Goal: Task Accomplishment & Management: Use online tool/utility

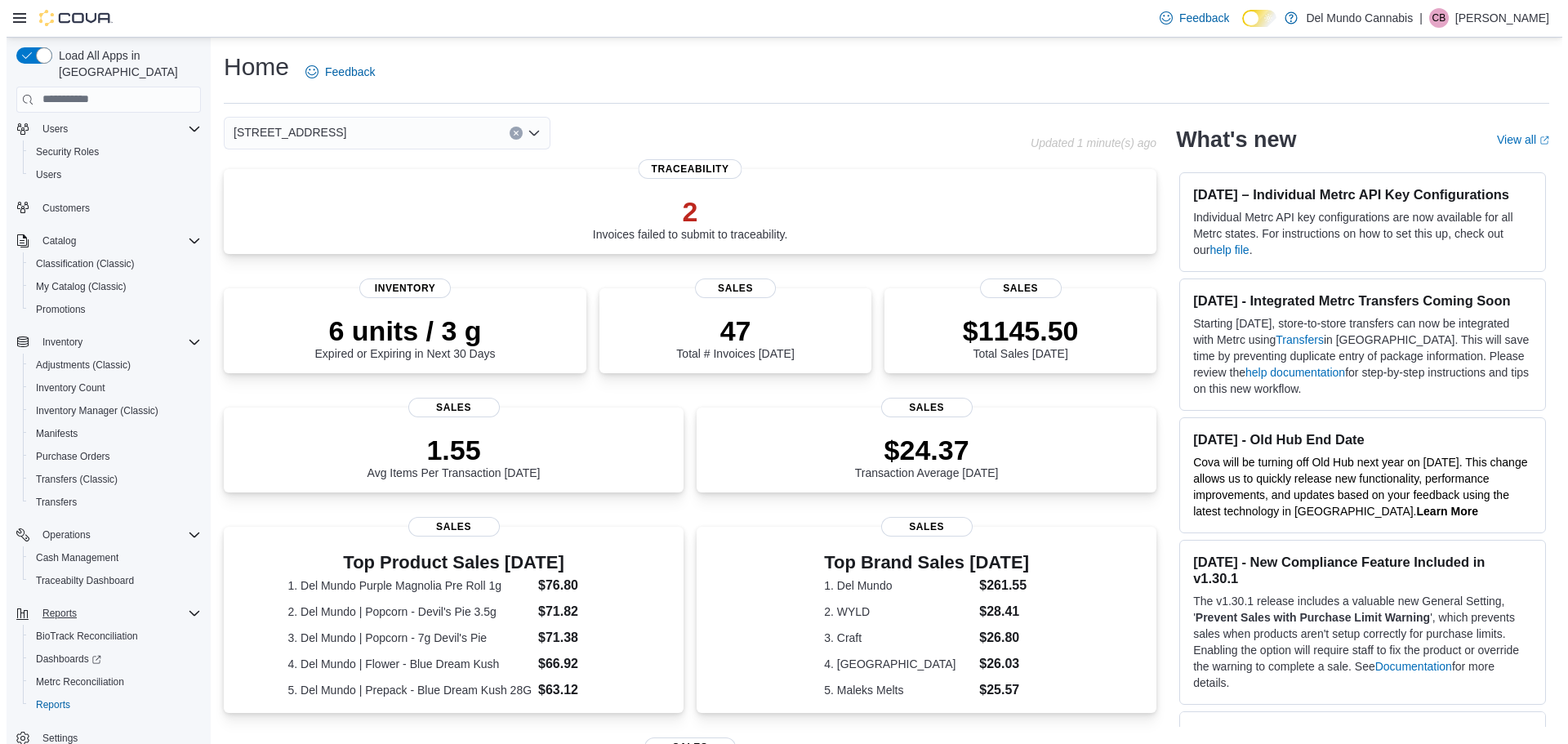
scroll to position [53, 0]
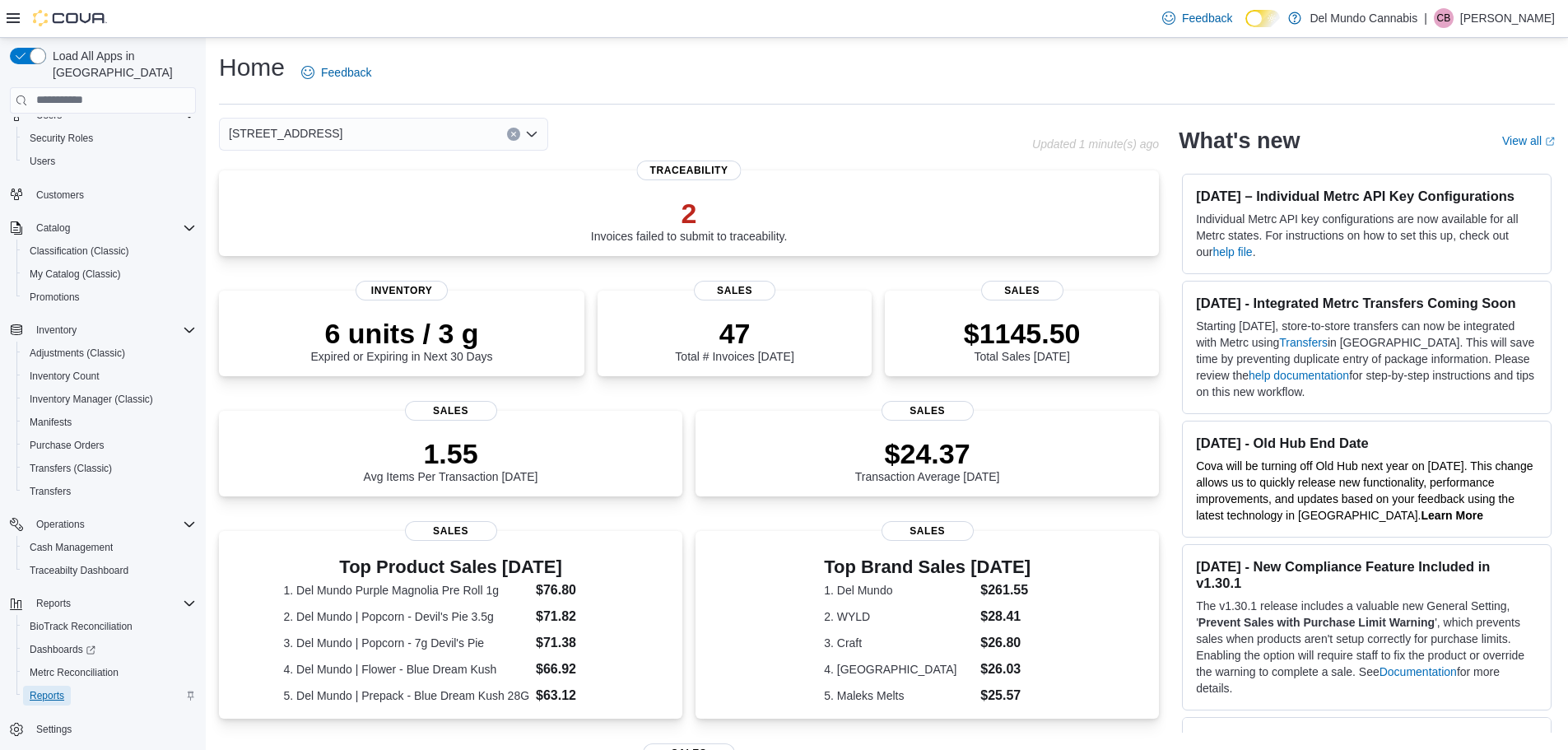
click at [57, 689] on span "Reports" at bounding box center [47, 696] width 34 height 13
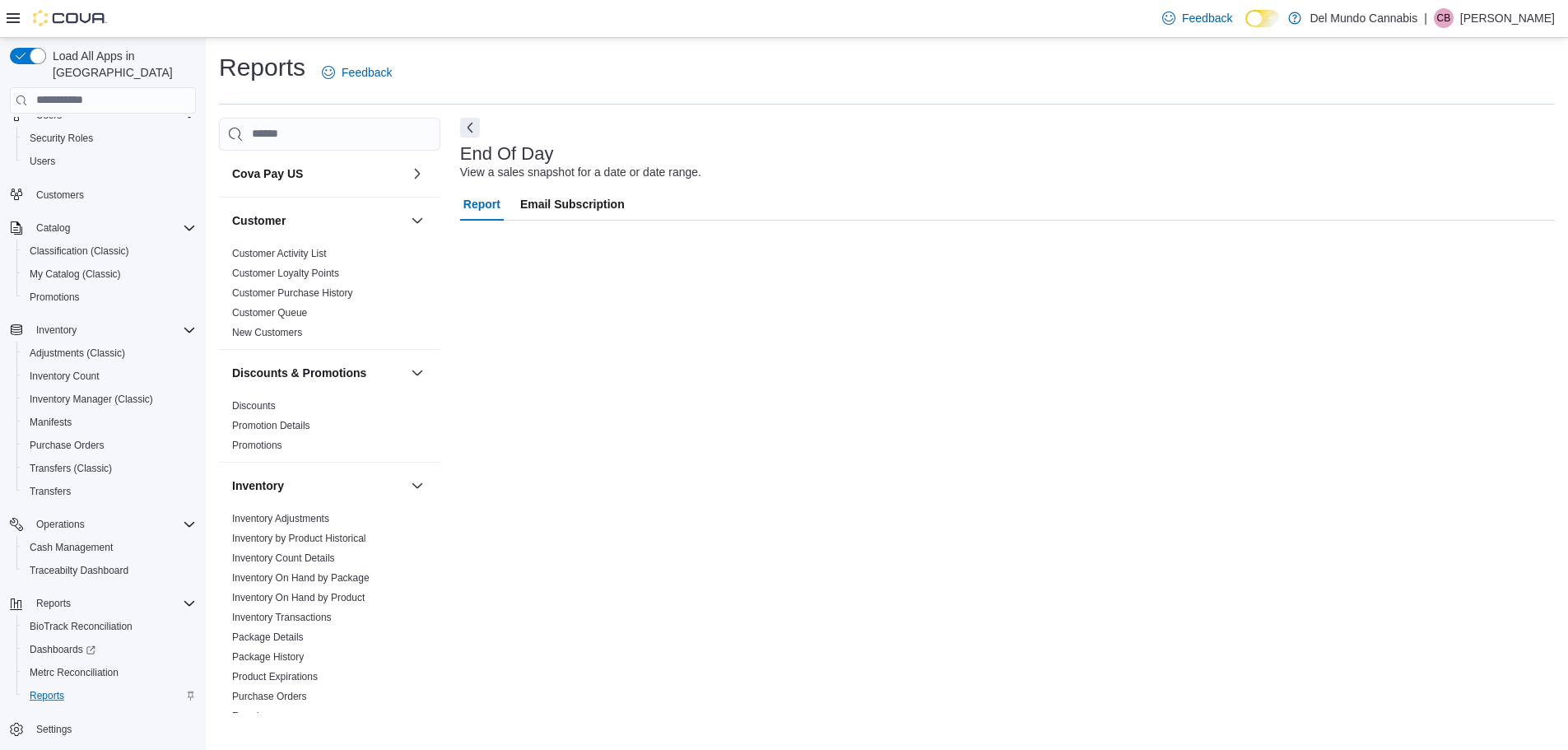
scroll to position [13, 0]
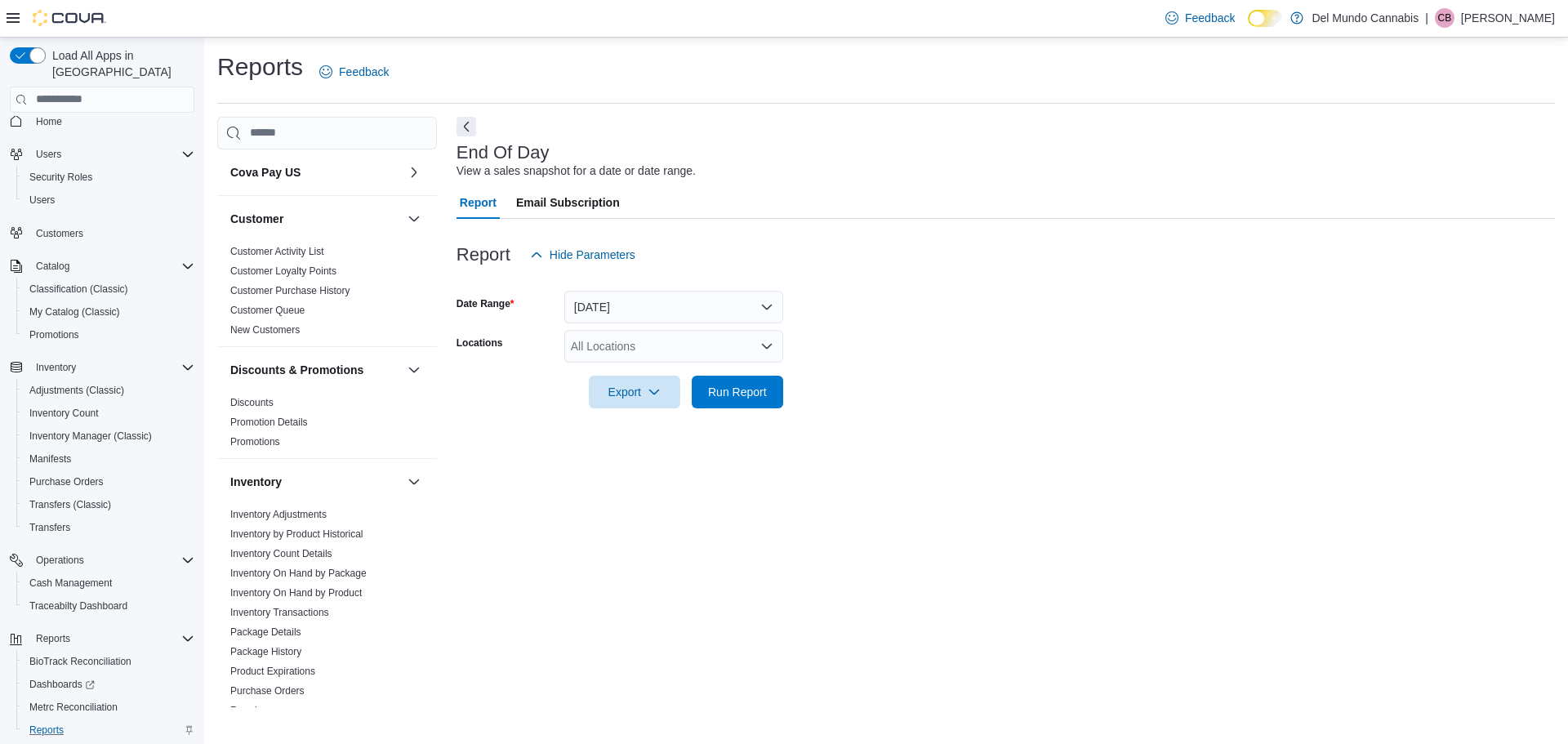
click at [767, 343] on icon "Open list of options" at bounding box center [767, 346] width 13 height 13
click at [719, 399] on div "[STREET_ADDRESS]" at bounding box center [673, 397] width 199 height 16
click at [829, 404] on form "Date Range [DATE] Locations [STREET_ADDRESS] Selected. [STREET_ADDRESS]. Press …" at bounding box center [1006, 339] width 1098 height 137
click at [744, 399] on span "Run Report" at bounding box center [737, 391] width 72 height 33
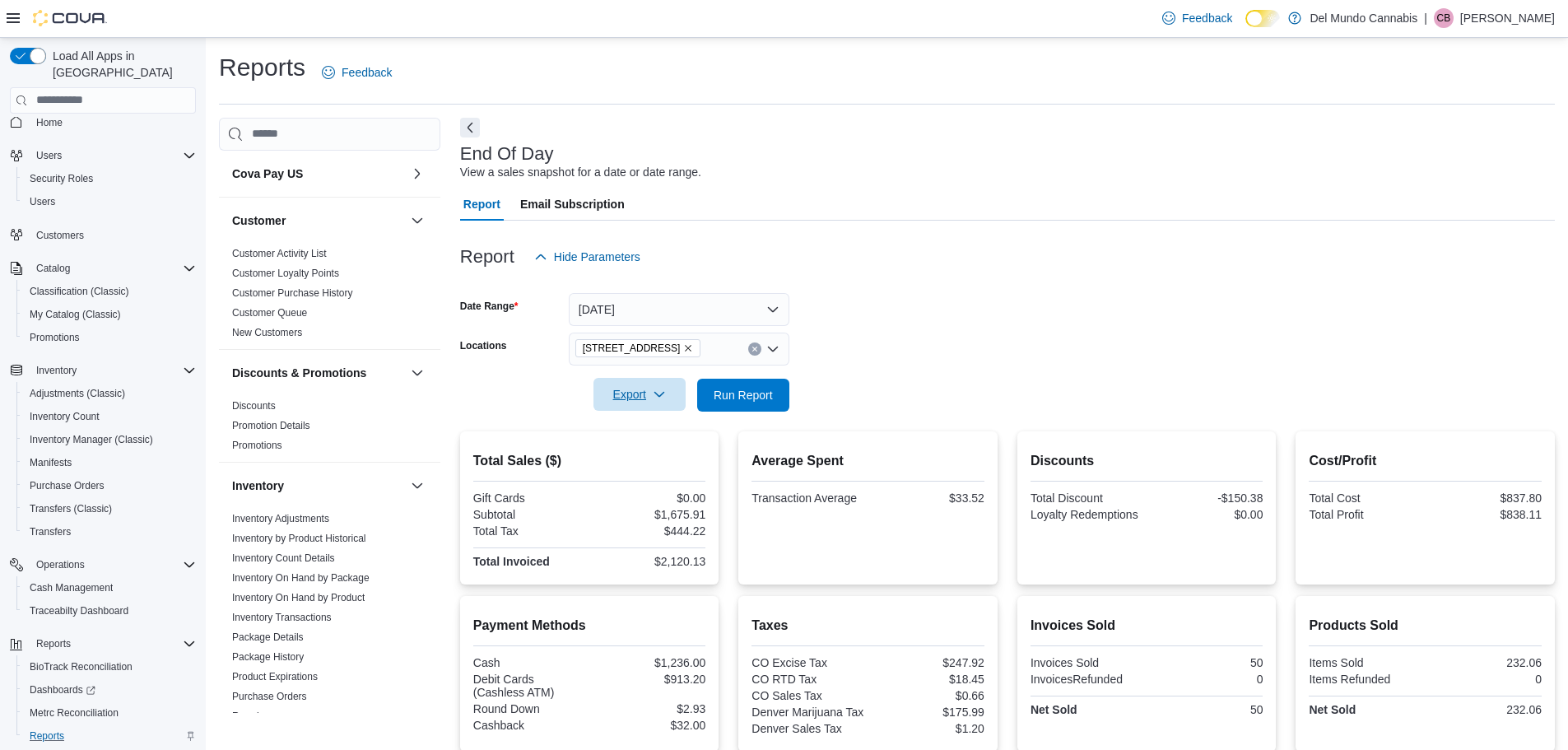
click at [641, 400] on span "Export" at bounding box center [639, 395] width 72 height 33
click at [668, 457] on span "Export to Pdf" at bounding box center [642, 461] width 74 height 13
